Goal: Task Accomplishment & Management: Use online tool/utility

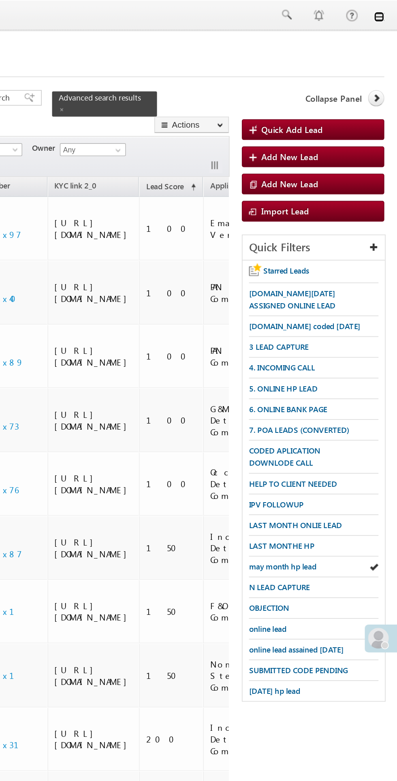
click at [386, 9] on link at bounding box center [385, 10] width 6 height 6
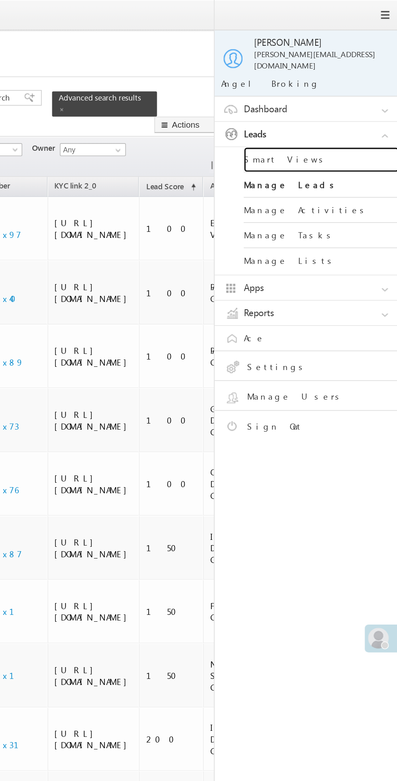
click at [331, 93] on link "Smart Views" at bounding box center [349, 100] width 97 height 16
